Goal: Transaction & Acquisition: Purchase product/service

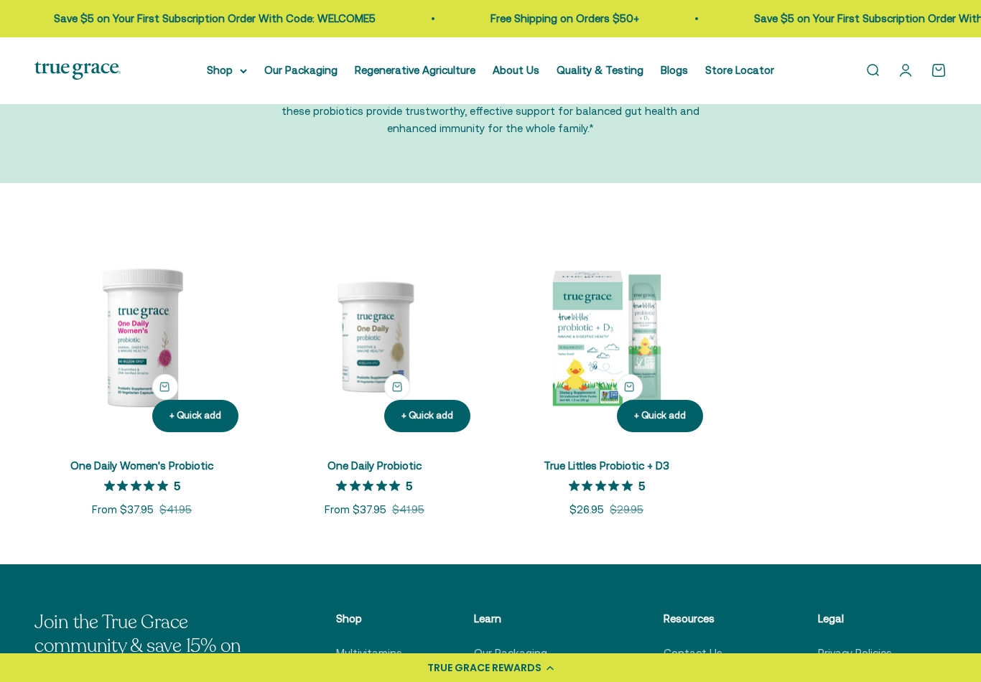
scroll to position [187, 0]
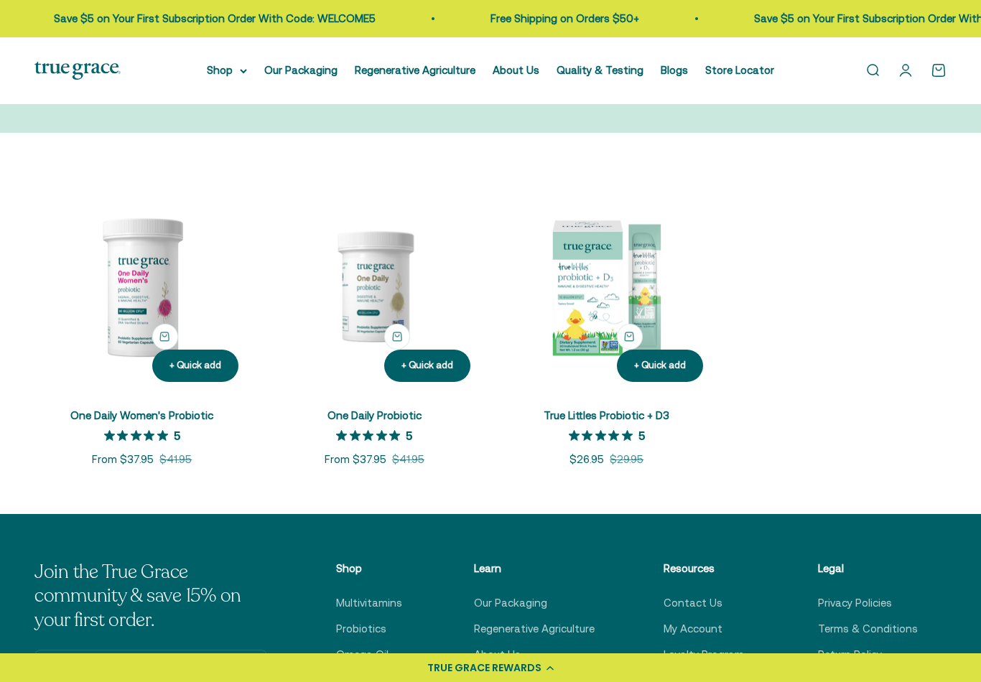
click at [141, 314] on img at bounding box center [141, 286] width 215 height 215
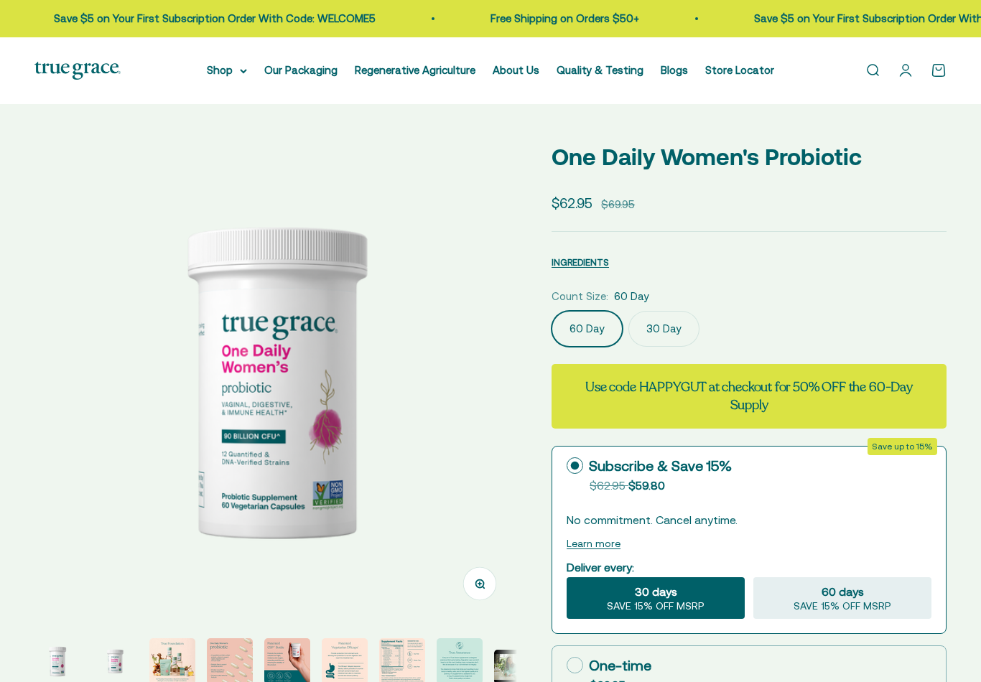
select select "3"
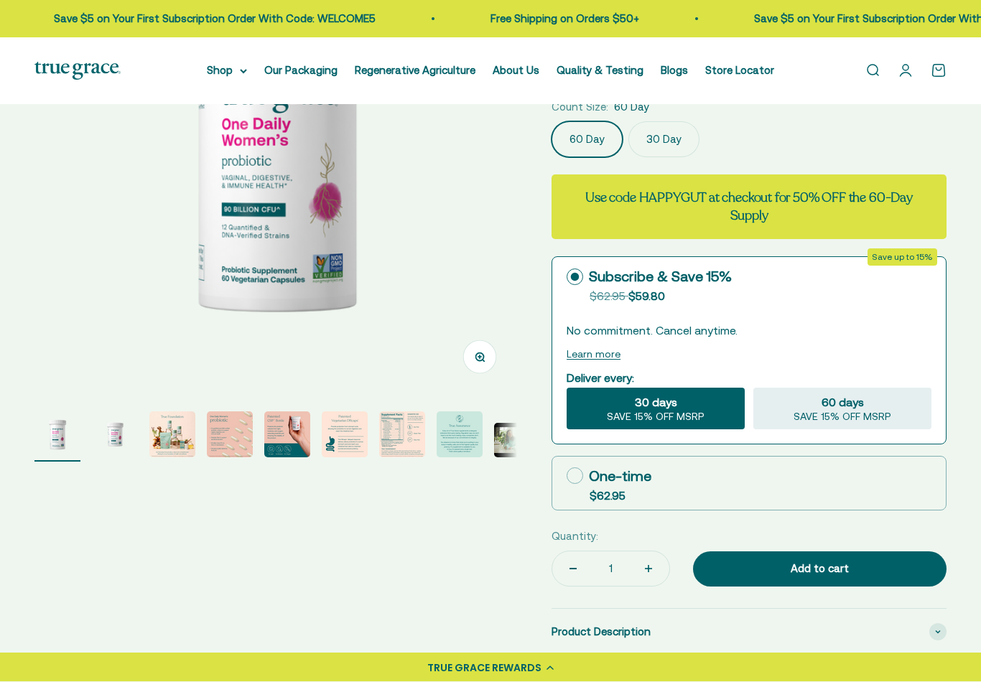
scroll to position [230, 0]
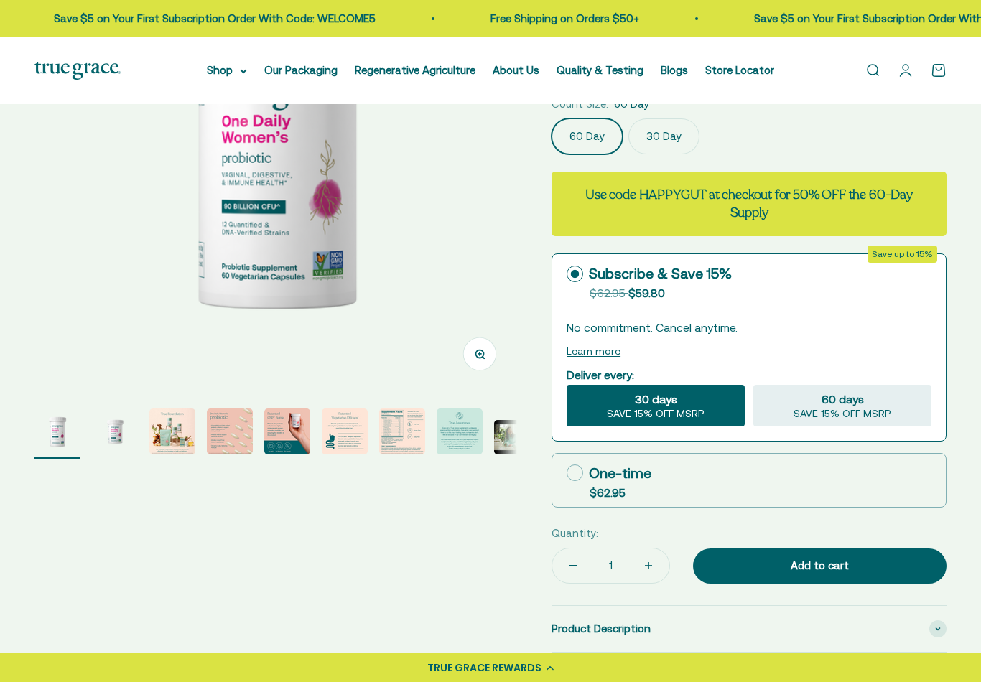
click at [584, 470] on div "One-time" at bounding box center [609, 473] width 85 height 22
click at [567, 473] on input "One-time $62.95" at bounding box center [566, 473] width 1 height 1
radio input "true"
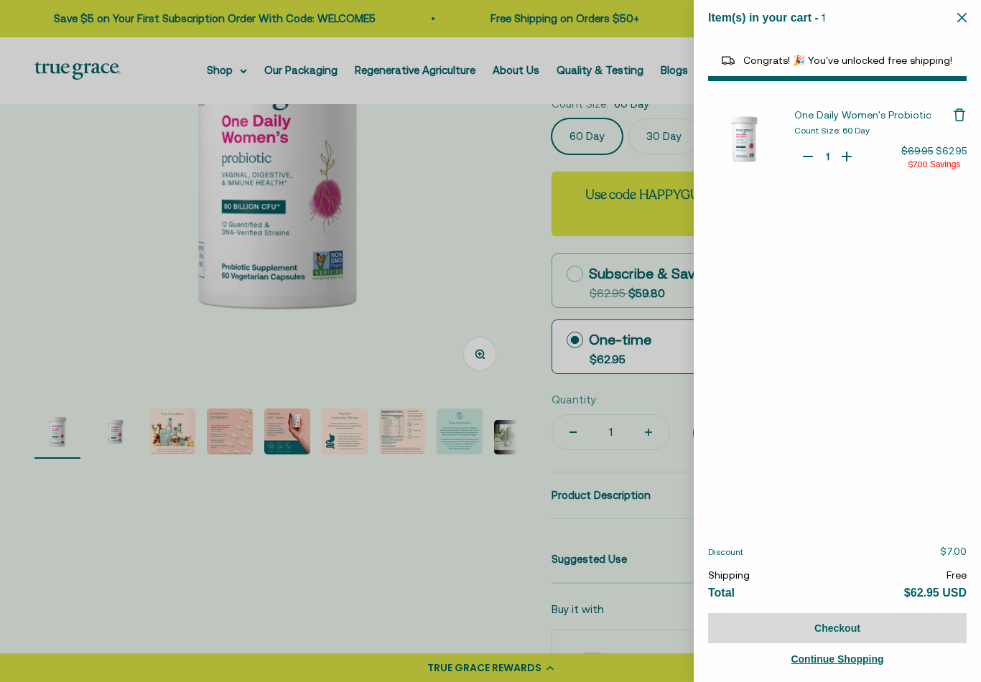
select select "40055698129088"
select select "44882806636758"
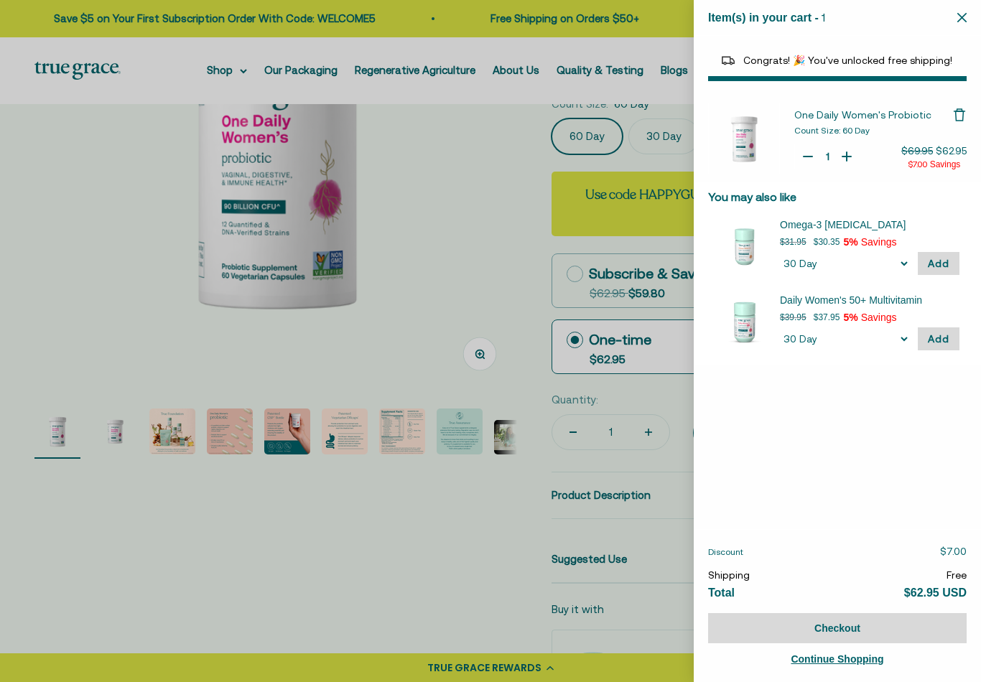
click at [946, 264] on span "Add" at bounding box center [939, 263] width 22 height 11
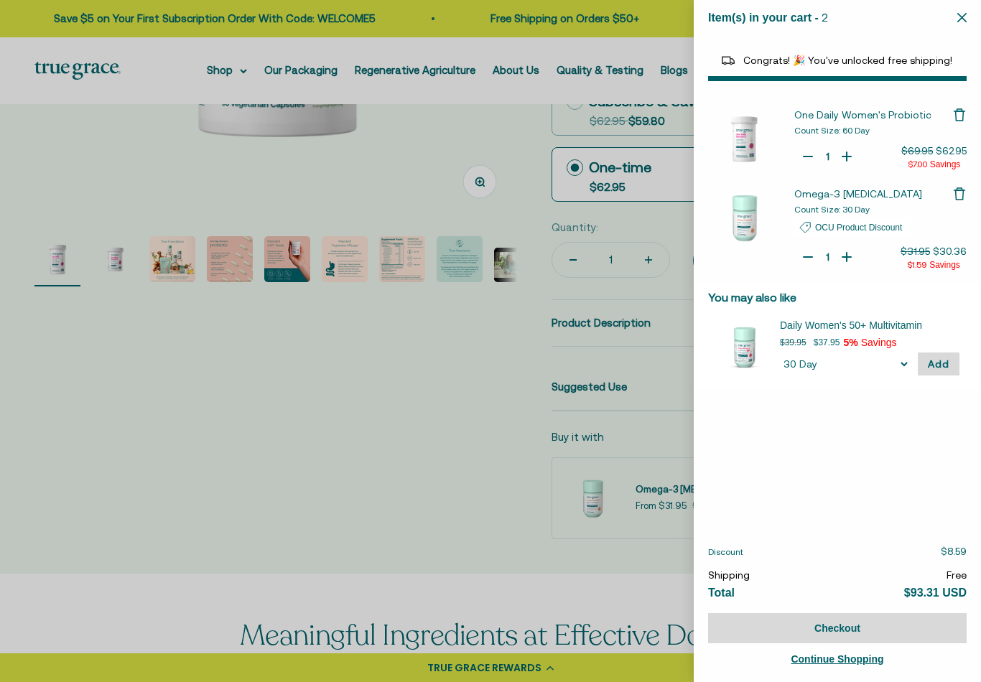
scroll to position [424, 0]
